Goal: Task Accomplishment & Management: Use online tool/utility

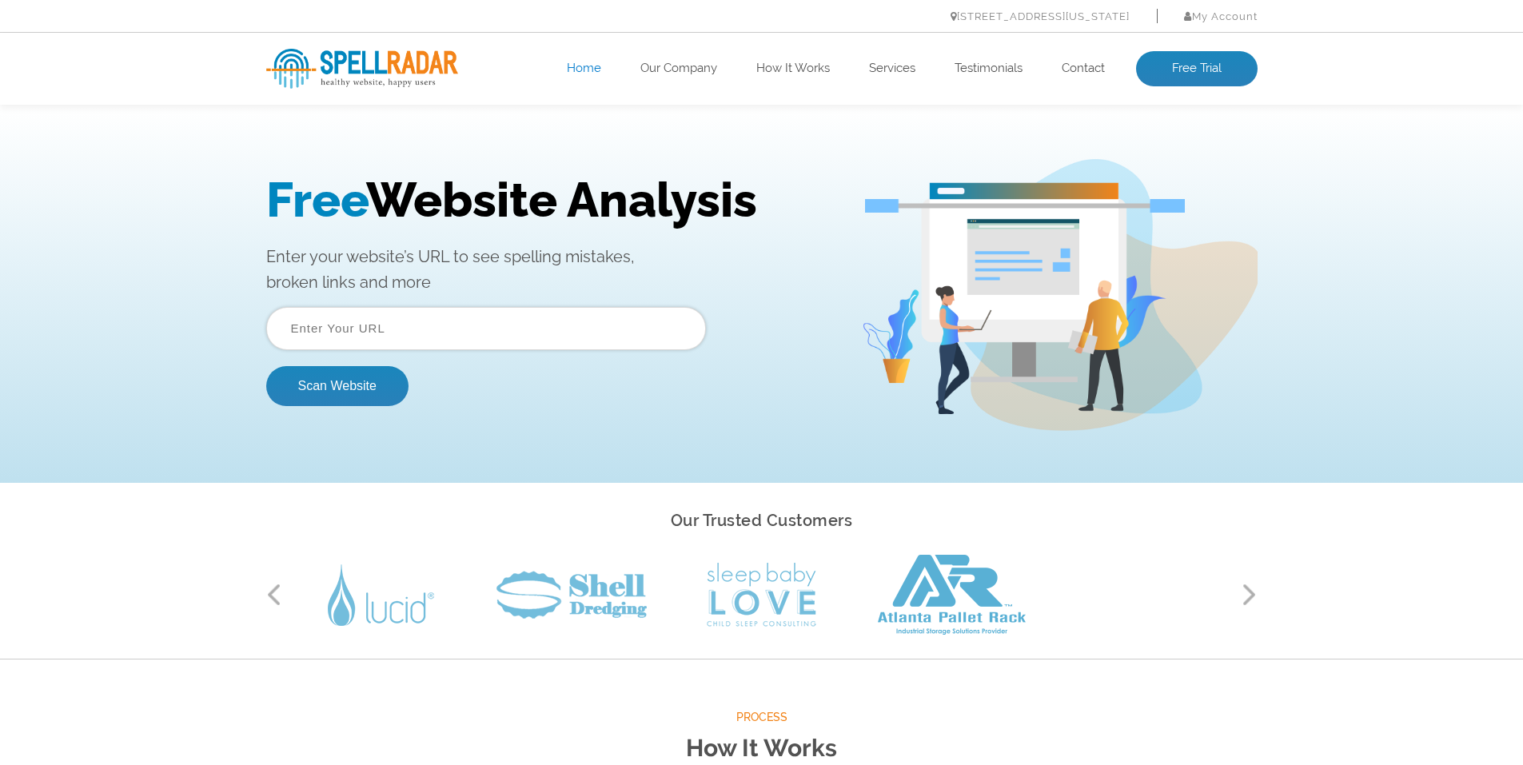
click at [444, 332] on input "text" at bounding box center [486, 328] width 440 height 43
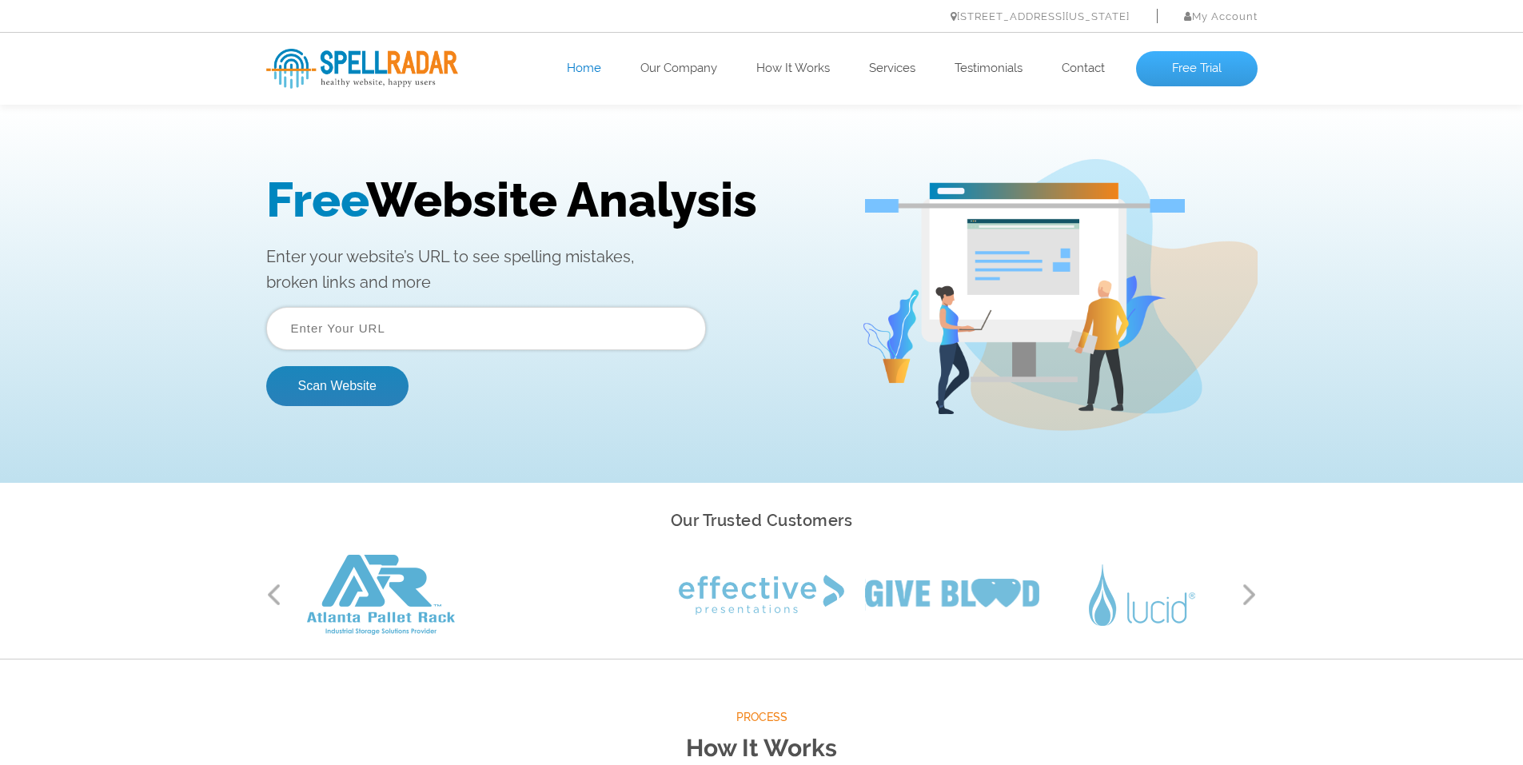
click at [1193, 70] on link "Free Trial" at bounding box center [1196, 68] width 121 height 35
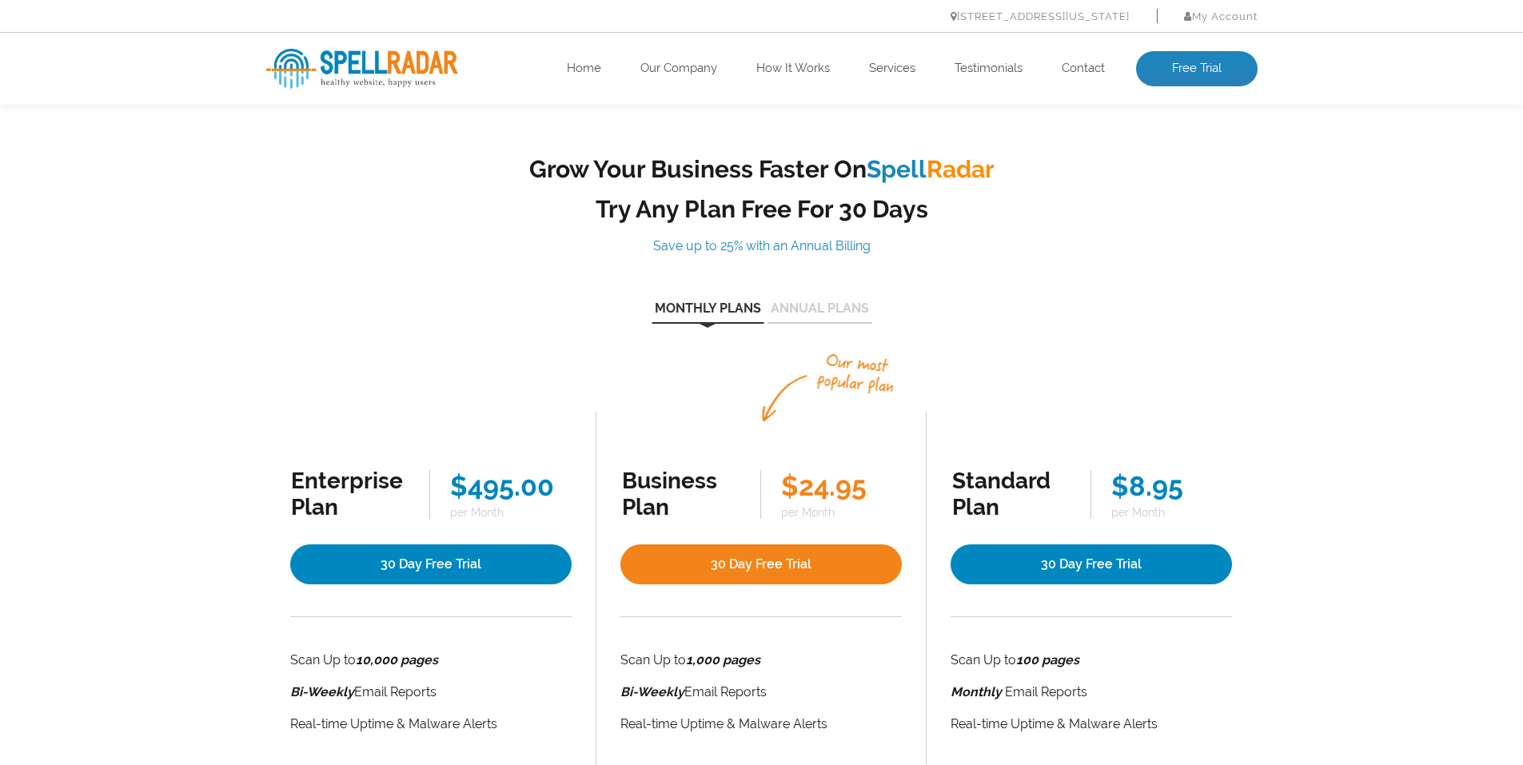
click at [270, 22] on ul "444 E 10th St – Suite 101 New York, NY 10009 My Account Log In" at bounding box center [761, 16] width 991 height 22
click at [341, 62] on img at bounding box center [362, 69] width 192 height 40
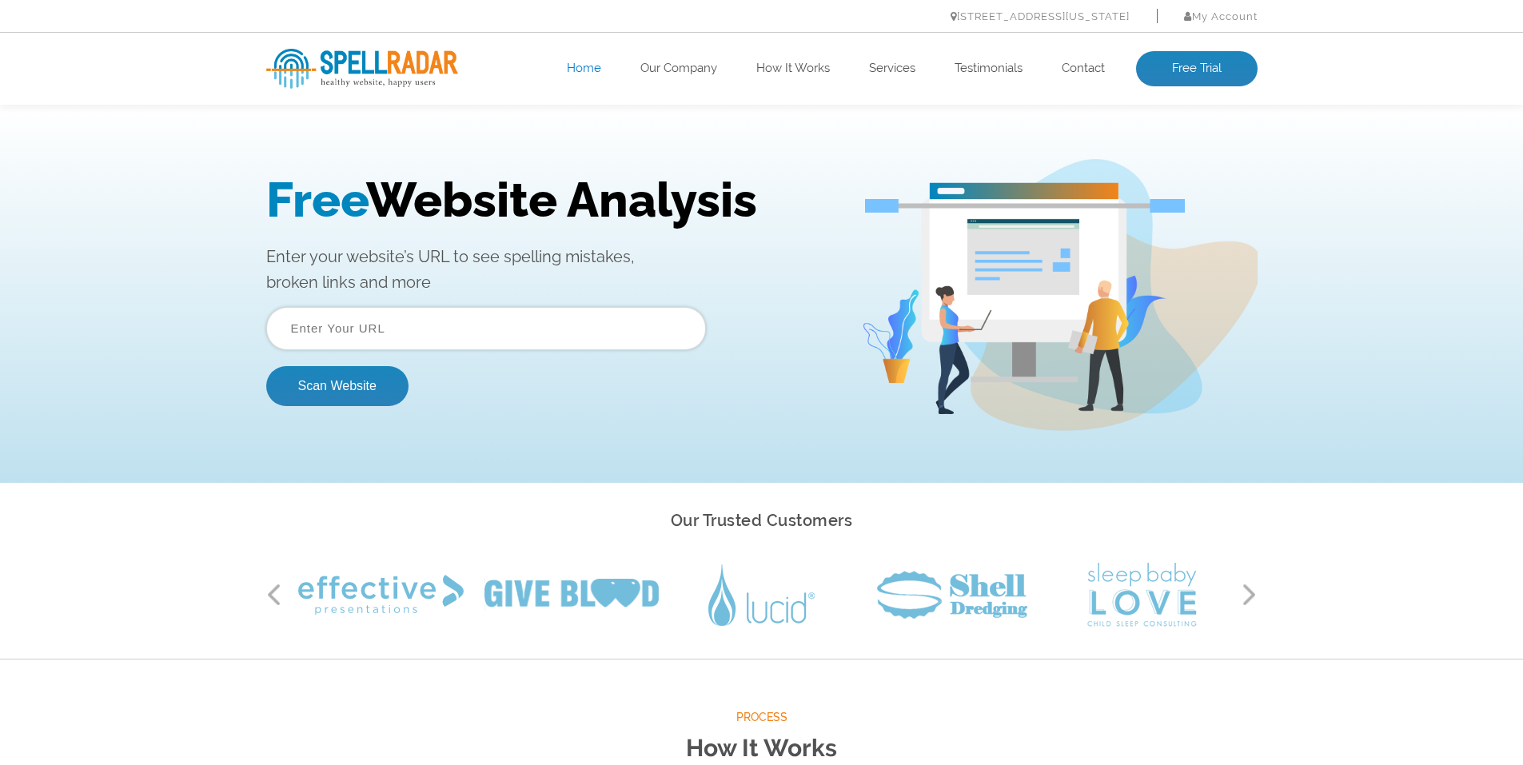
drag, startPoint x: 398, startPoint y: 318, endPoint x: 410, endPoint y: 329, distance: 16.4
click at [399, 318] on input "text" at bounding box center [486, 328] width 440 height 43
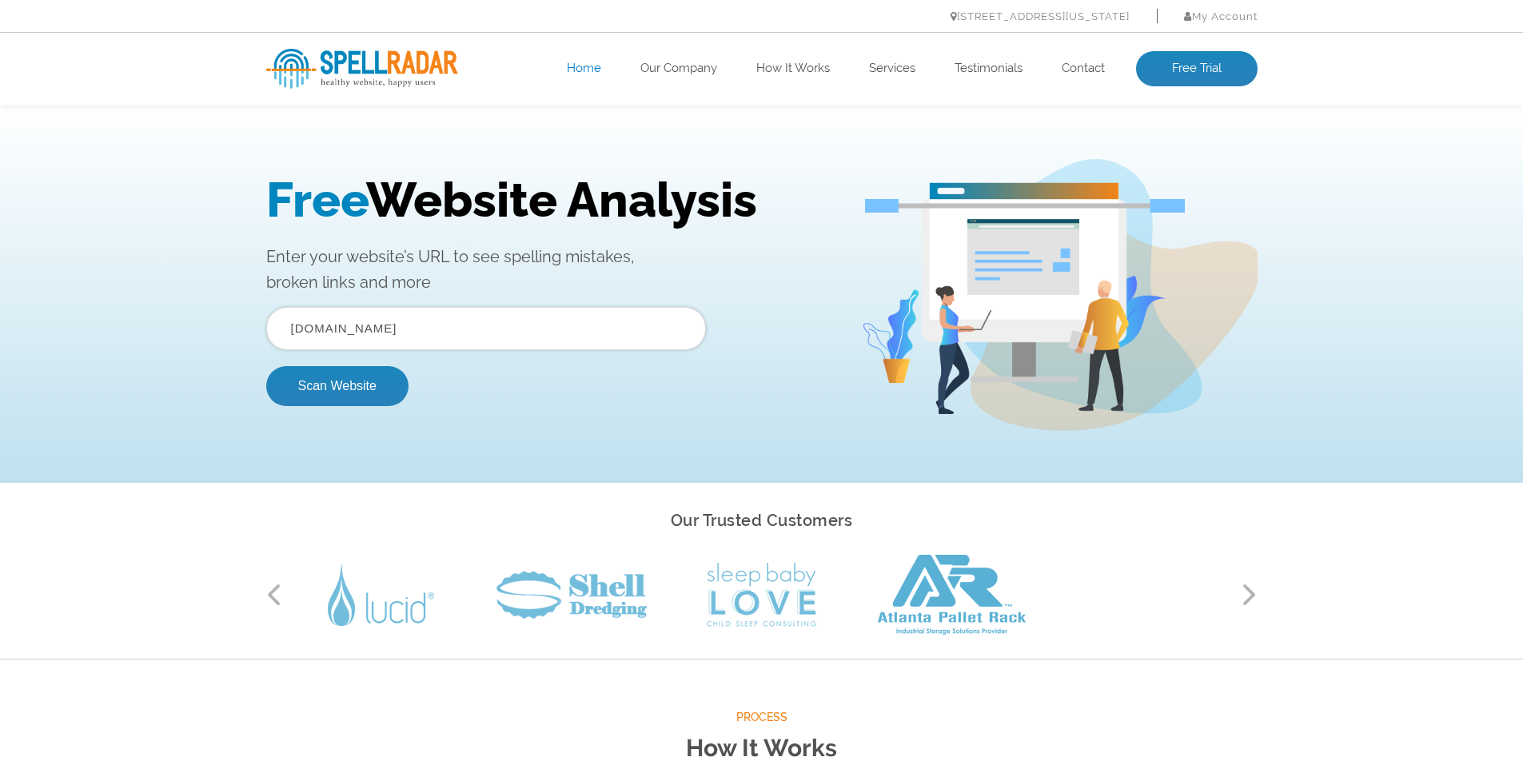
type input "[DOMAIN_NAME]"
click at [266, 366] on button "Scan Website" at bounding box center [337, 386] width 142 height 40
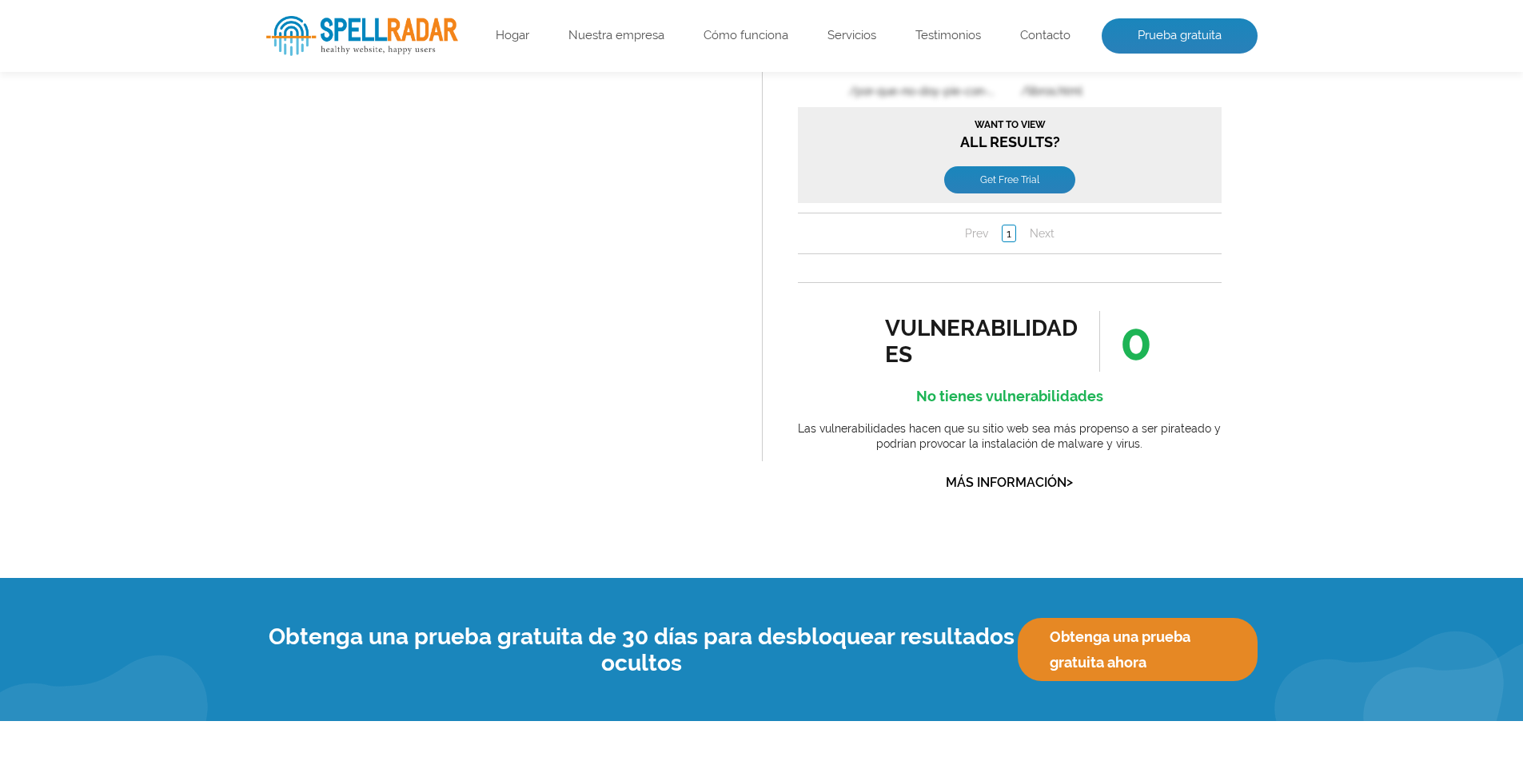
scroll to position [1678, 0]
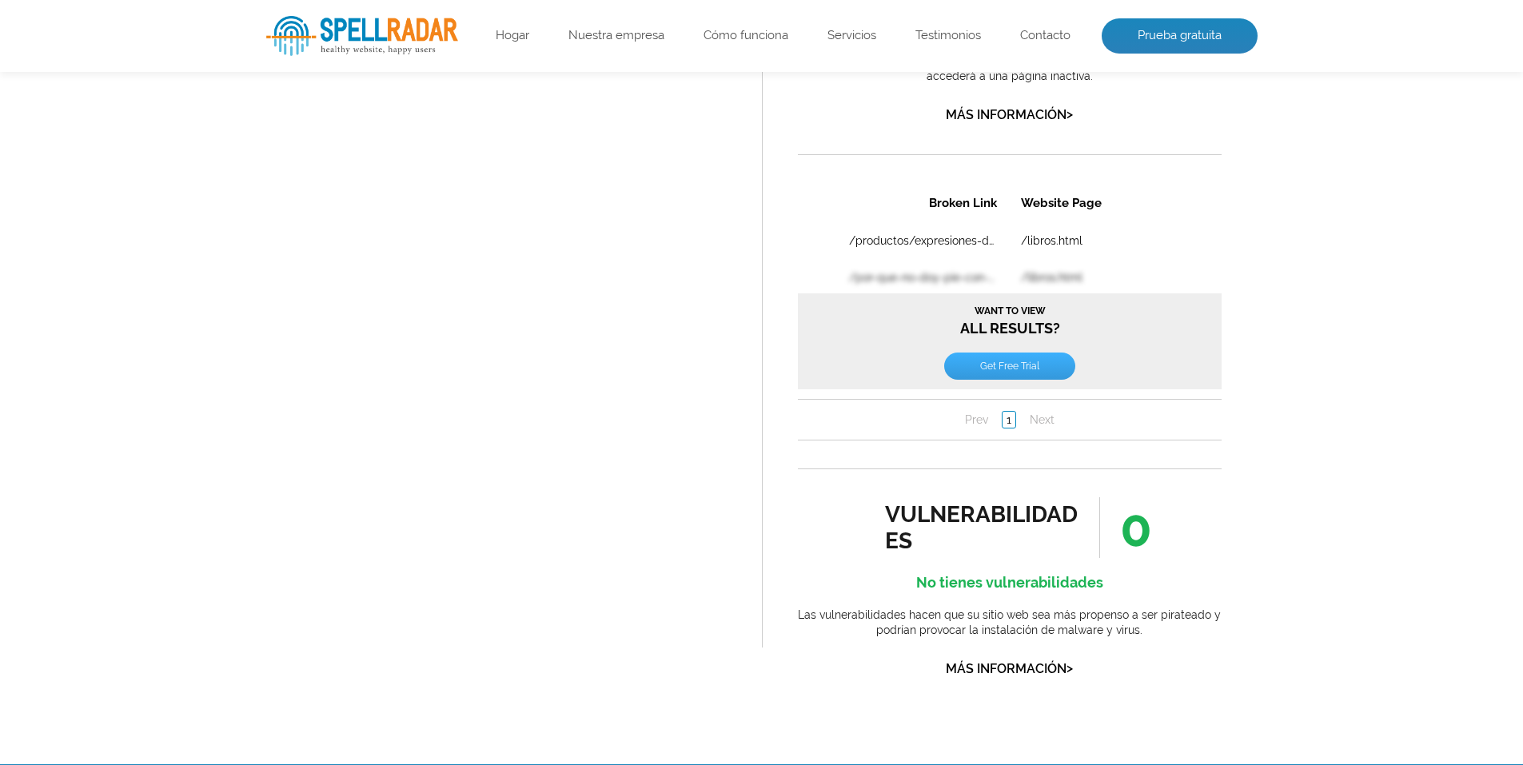
click at [1008, 362] on link "Get Free Trial" at bounding box center [1008, 365] width 131 height 27
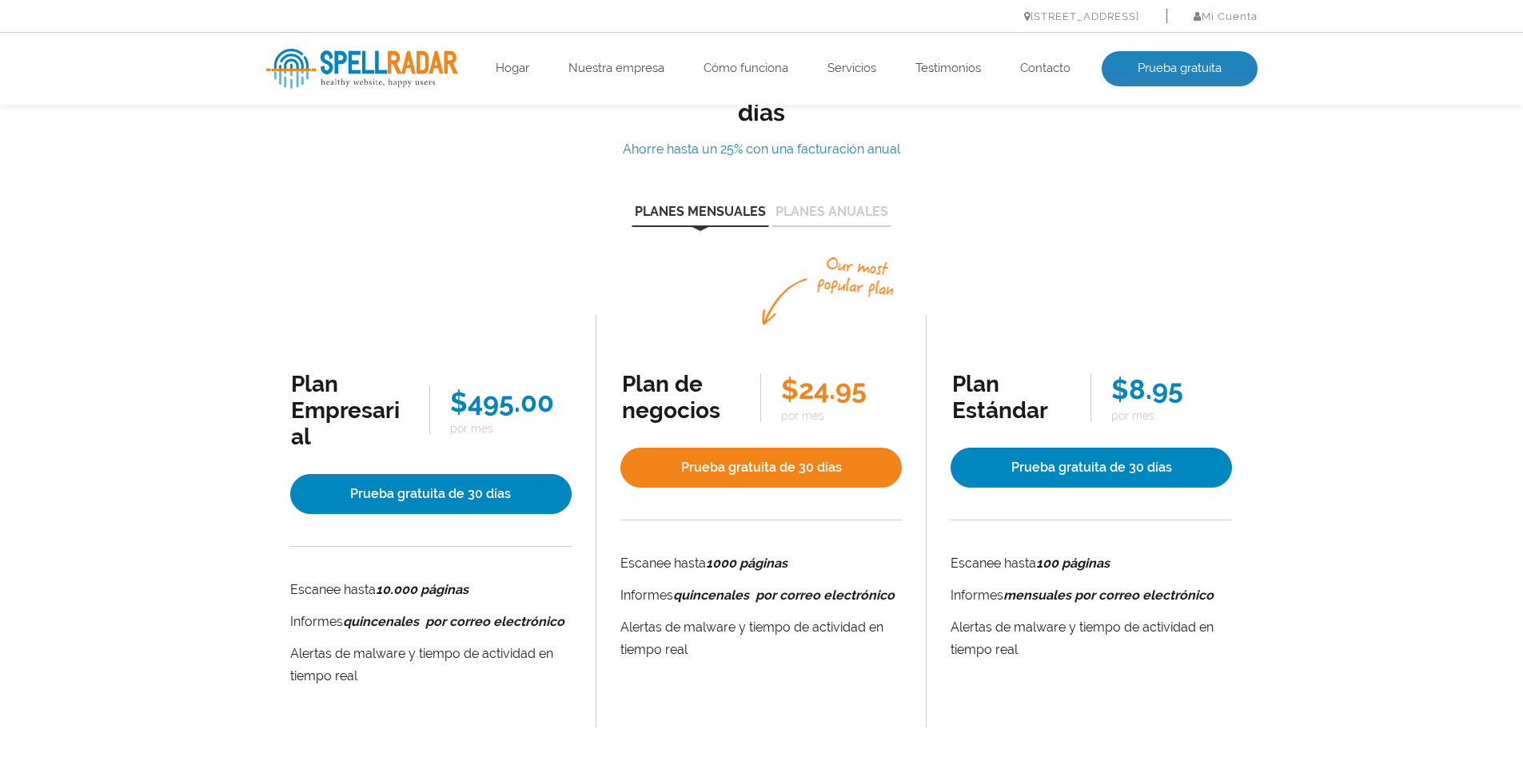
scroll to position [186, 0]
